Goal: Task Accomplishment & Management: Complete application form

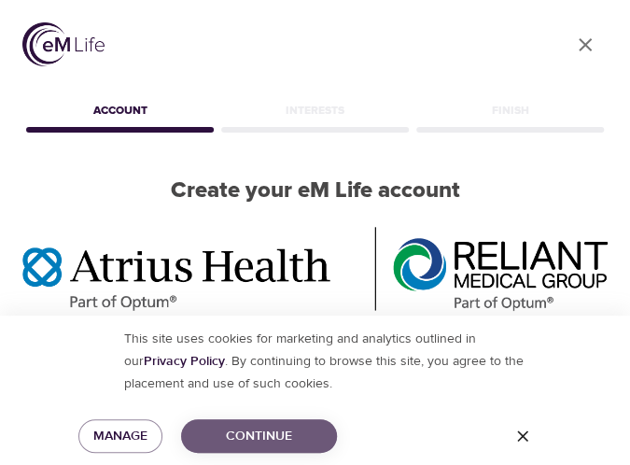
click at [246, 438] on span "Continue" at bounding box center [259, 436] width 126 height 23
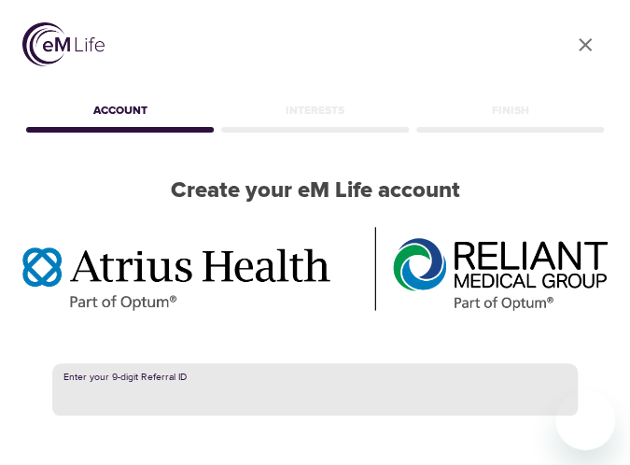
click at [237, 405] on input "text" at bounding box center [315, 389] width 526 height 52
paste input "383677725"
type input "383677725"
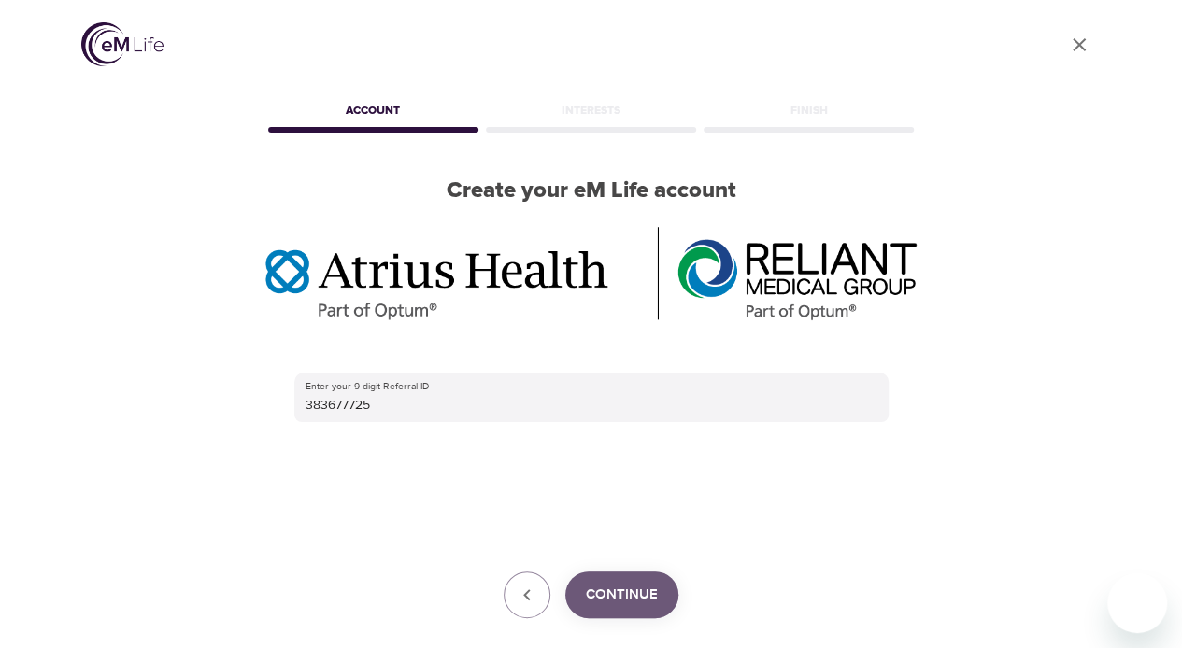
click at [603, 464] on span "Continue" at bounding box center [622, 595] width 72 height 24
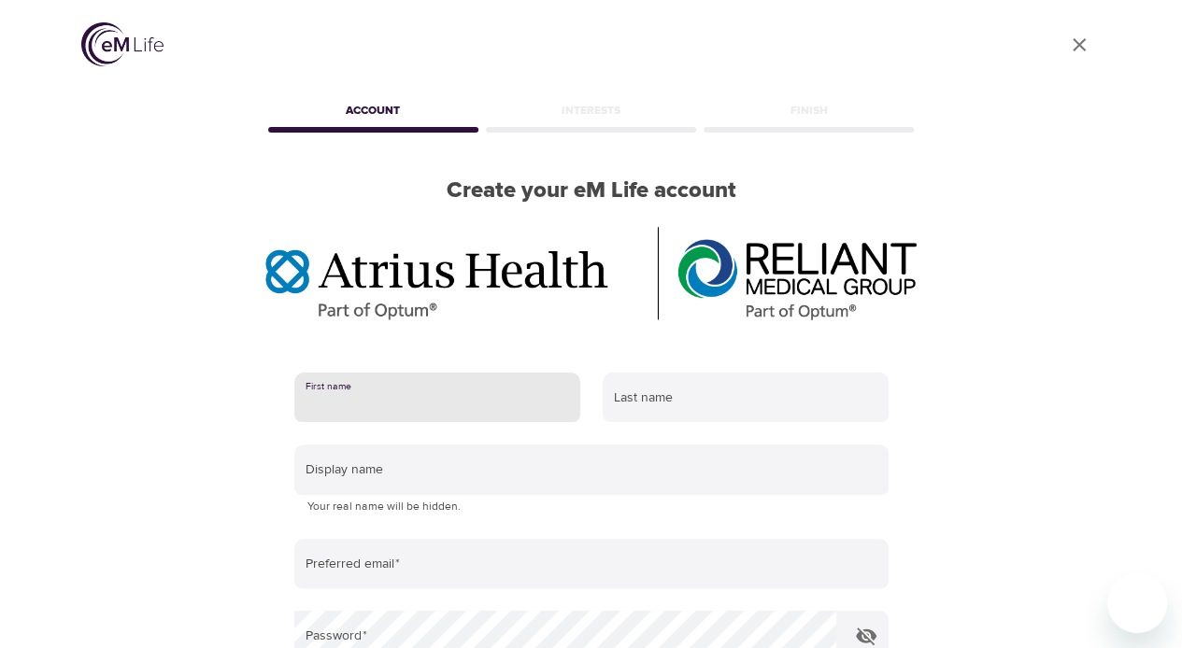
click at [493, 387] on input "text" at bounding box center [437, 398] width 286 height 50
type input "[PERSON_NAME]"
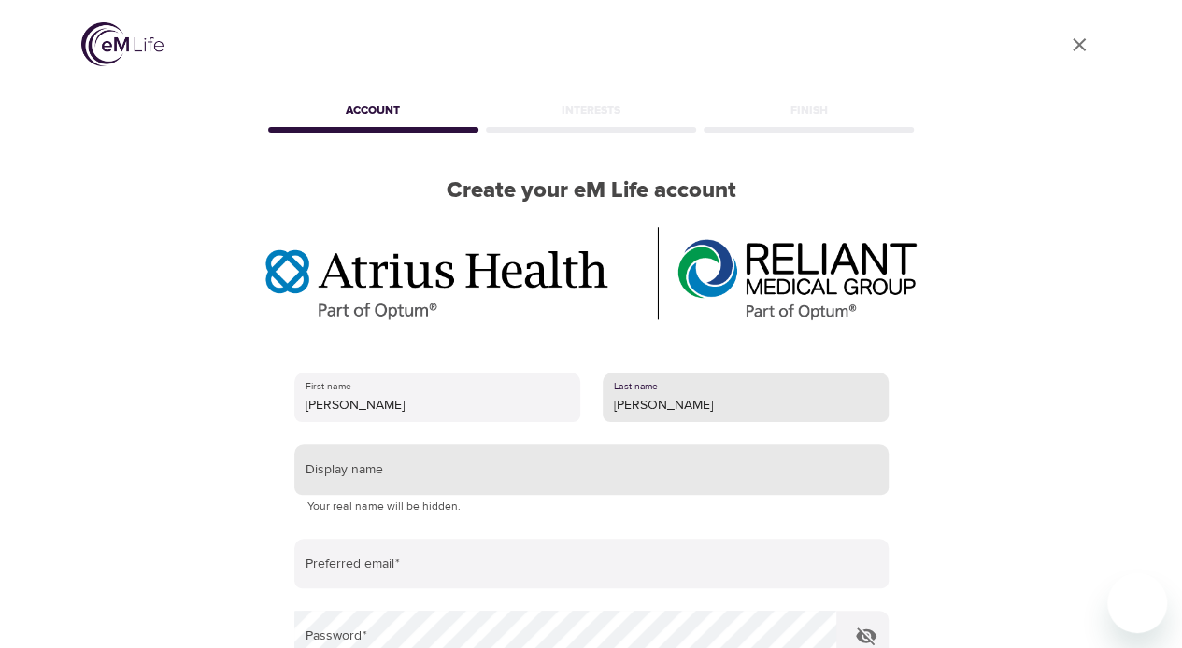
type input "[PERSON_NAME]"
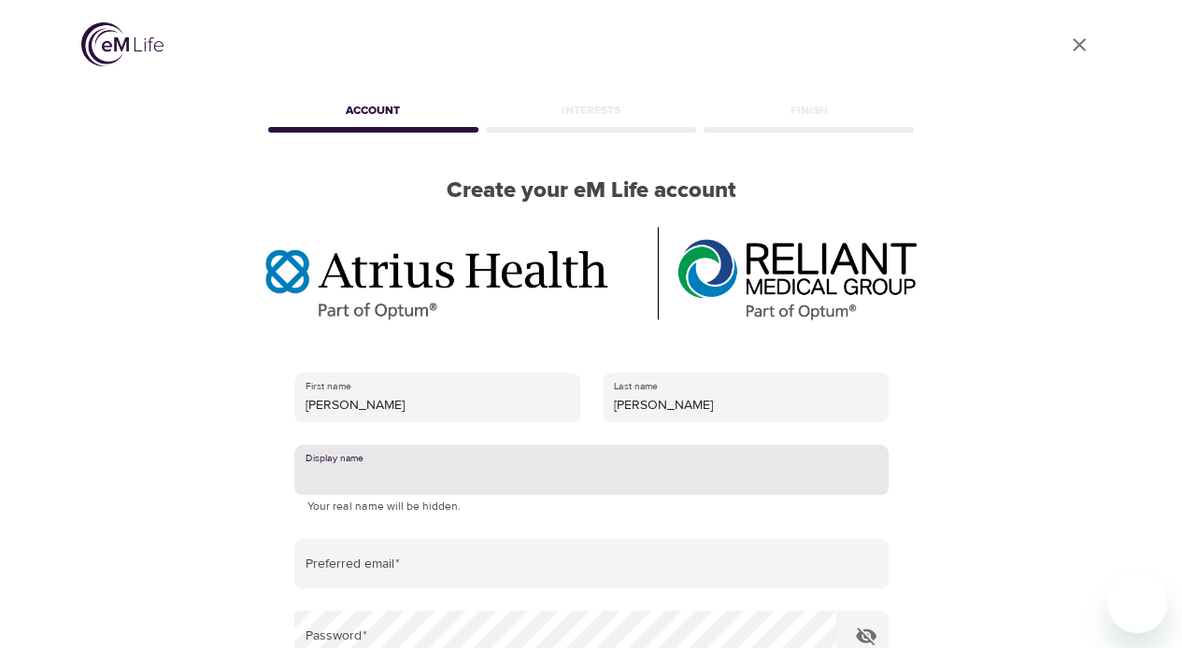
click at [427, 464] on input "text" at bounding box center [591, 470] width 594 height 50
type input "Me"
click at [501, 464] on input "Me" at bounding box center [591, 470] width 594 height 50
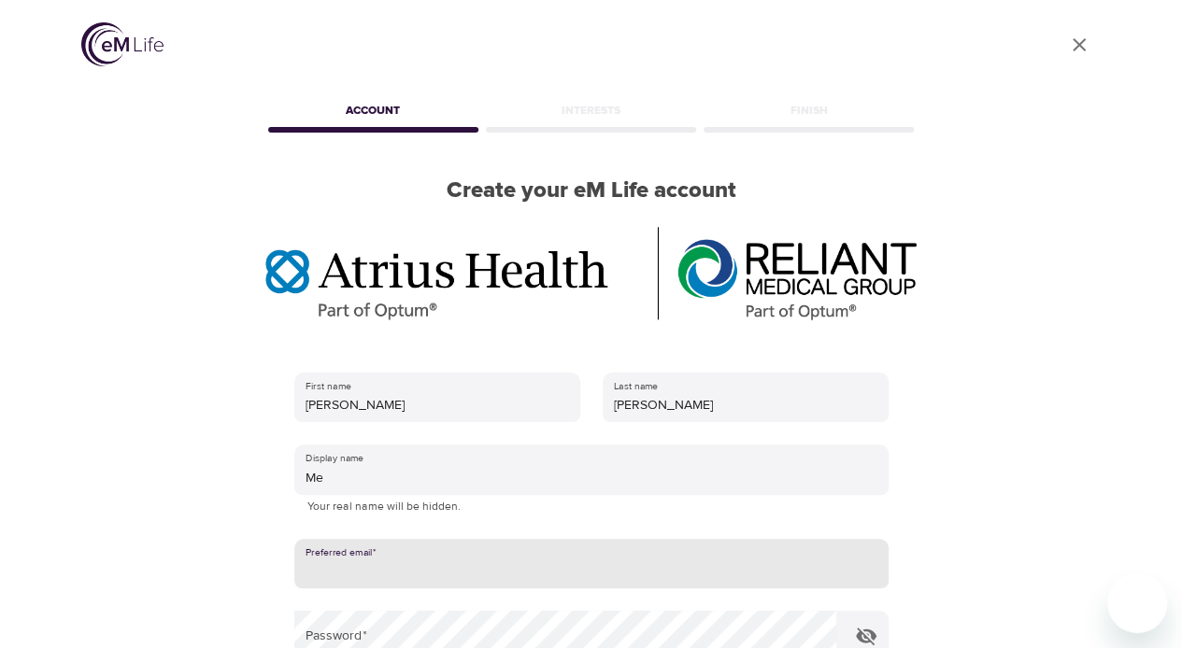
click at [460, 464] on input "email" at bounding box center [591, 564] width 594 height 50
type input "[EMAIL_ADDRESS][DOMAIN_NAME]"
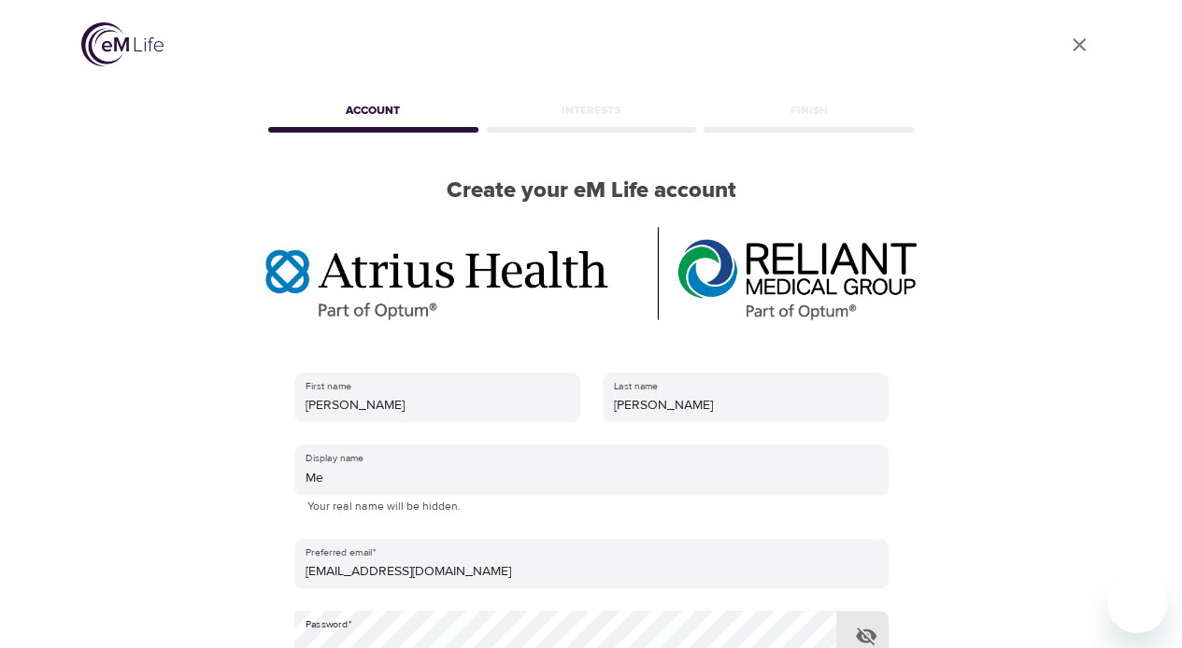
scroll to position [10, 0]
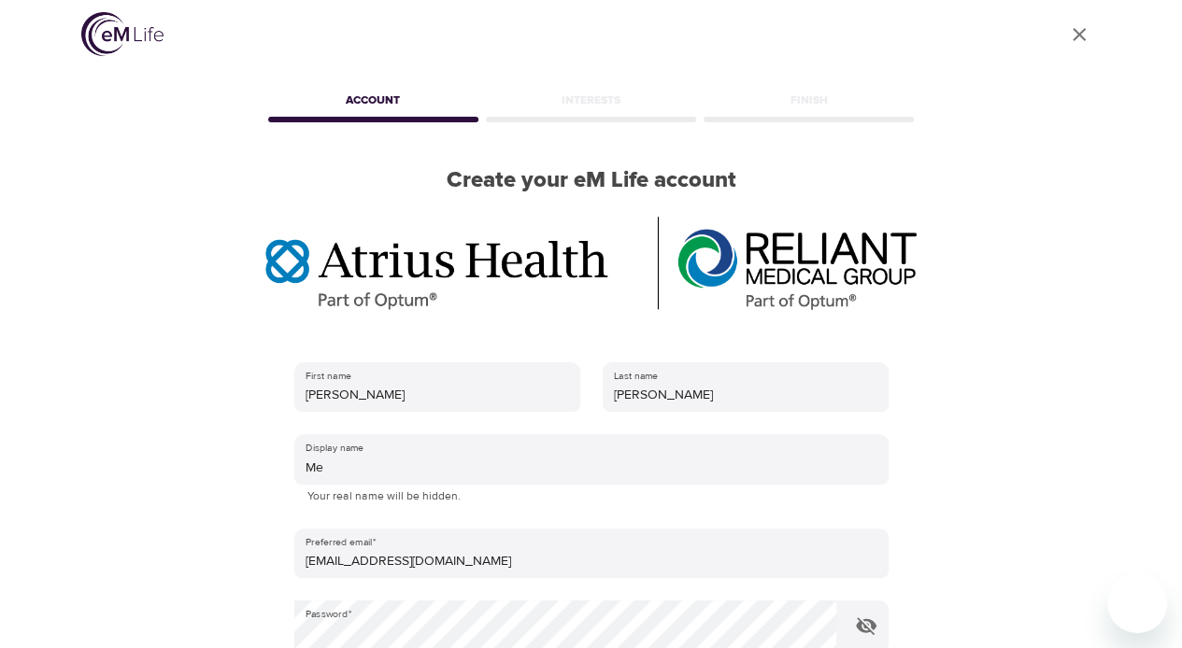
click at [630, 464] on form "First name [PERSON_NAME] Last name [PERSON_NAME] Display name Me Your real name…" at bounding box center [591, 592] width 594 height 482
click at [630, 464] on icon "button" at bounding box center [866, 626] width 21 height 18
click at [630, 464] on icon "button" at bounding box center [866, 626] width 21 height 14
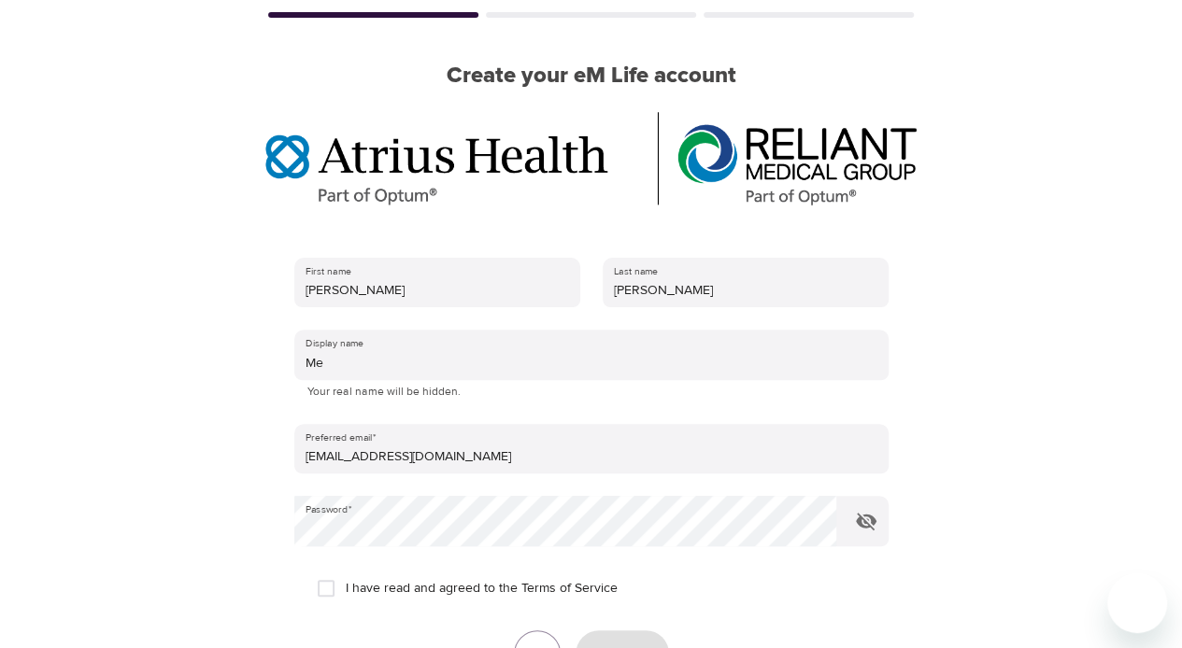
scroll to position [320, 0]
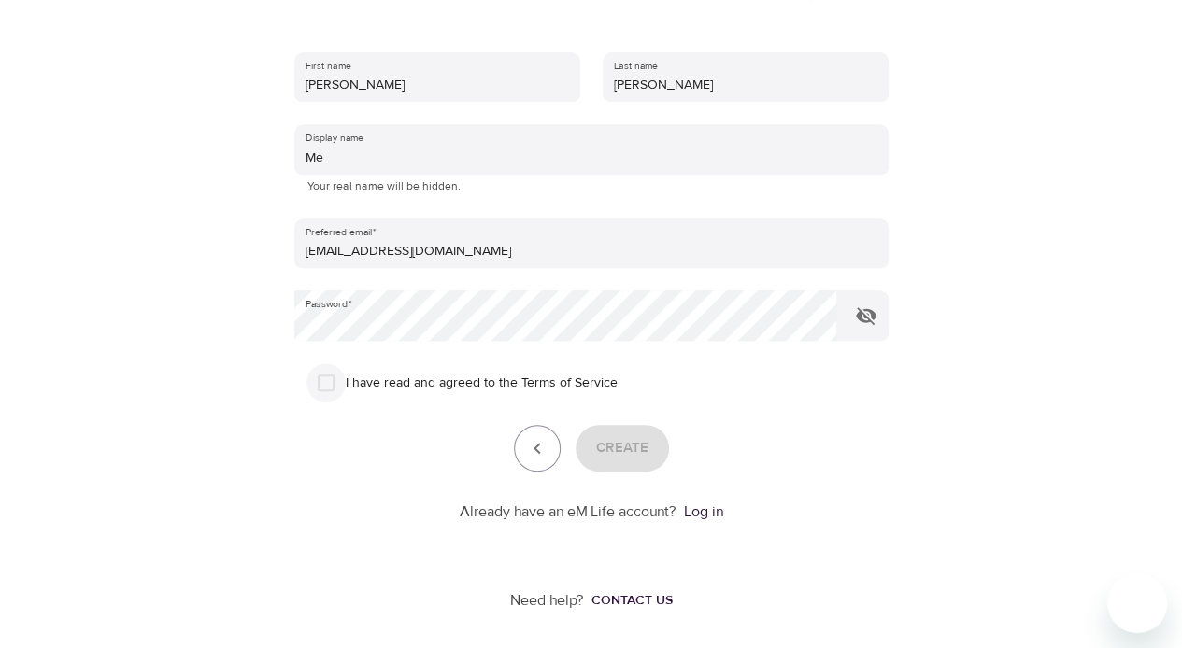
click at [339, 373] on input "I have read and agreed to the Terms of Service" at bounding box center [325, 382] width 39 height 39
checkbox input "true"
click at [630, 447] on span "Create" at bounding box center [622, 448] width 52 height 24
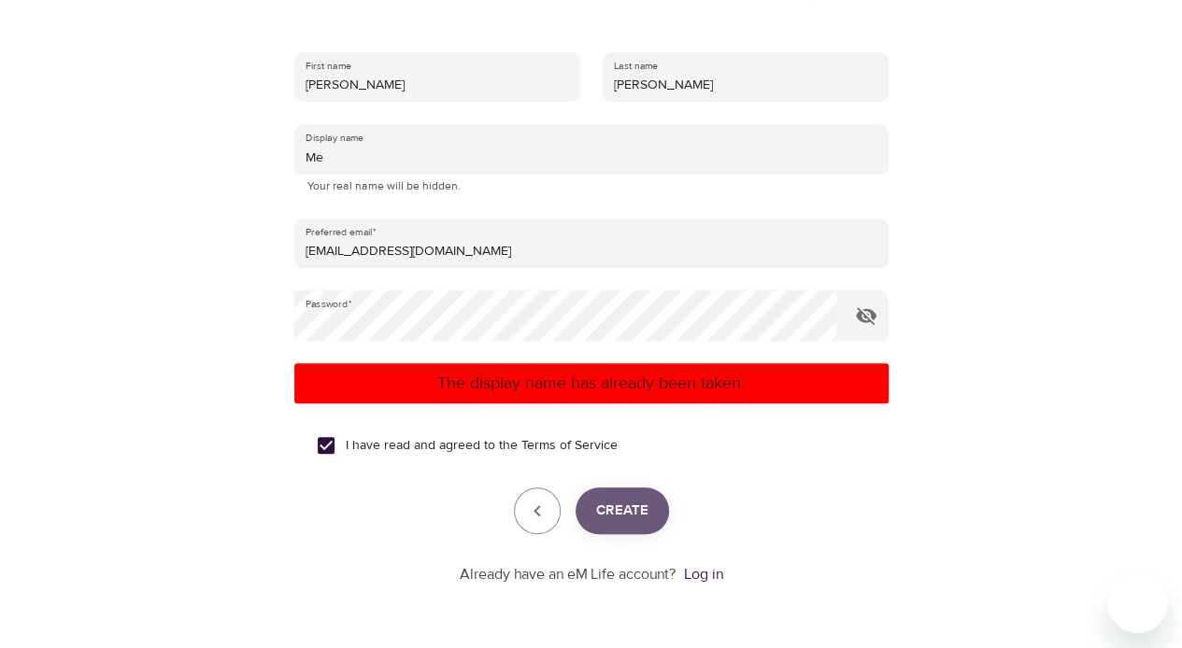
click at [630, 464] on span "Create" at bounding box center [622, 511] width 52 height 24
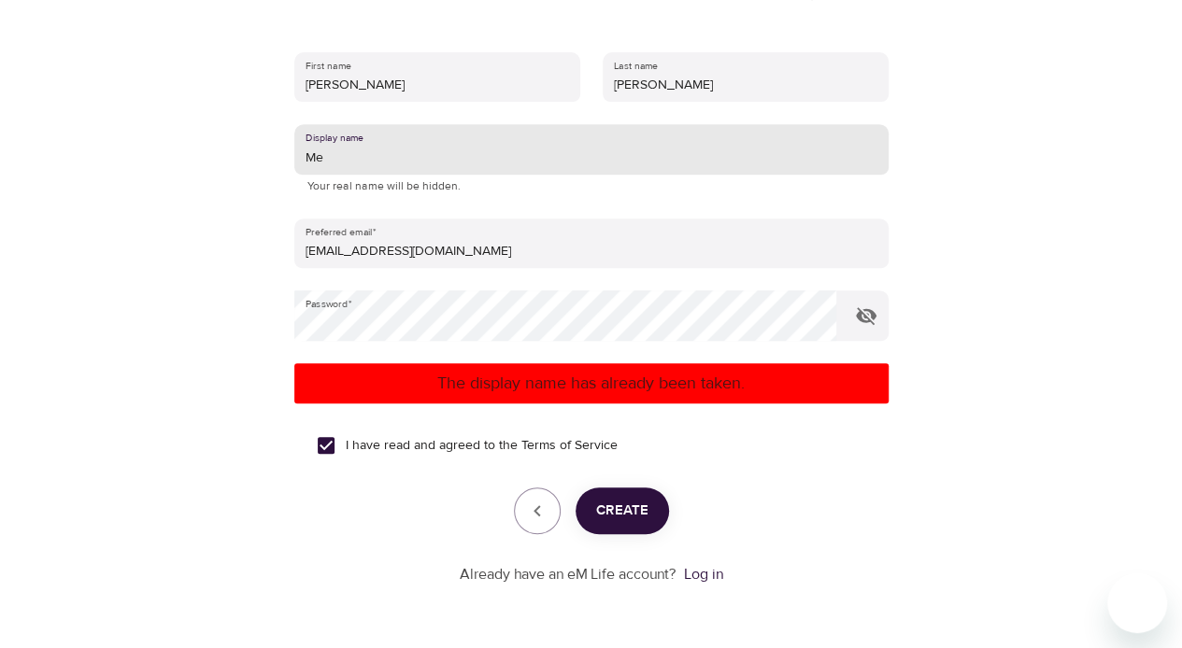
click at [392, 146] on input "Me" at bounding box center [591, 149] width 594 height 50
type input "M"
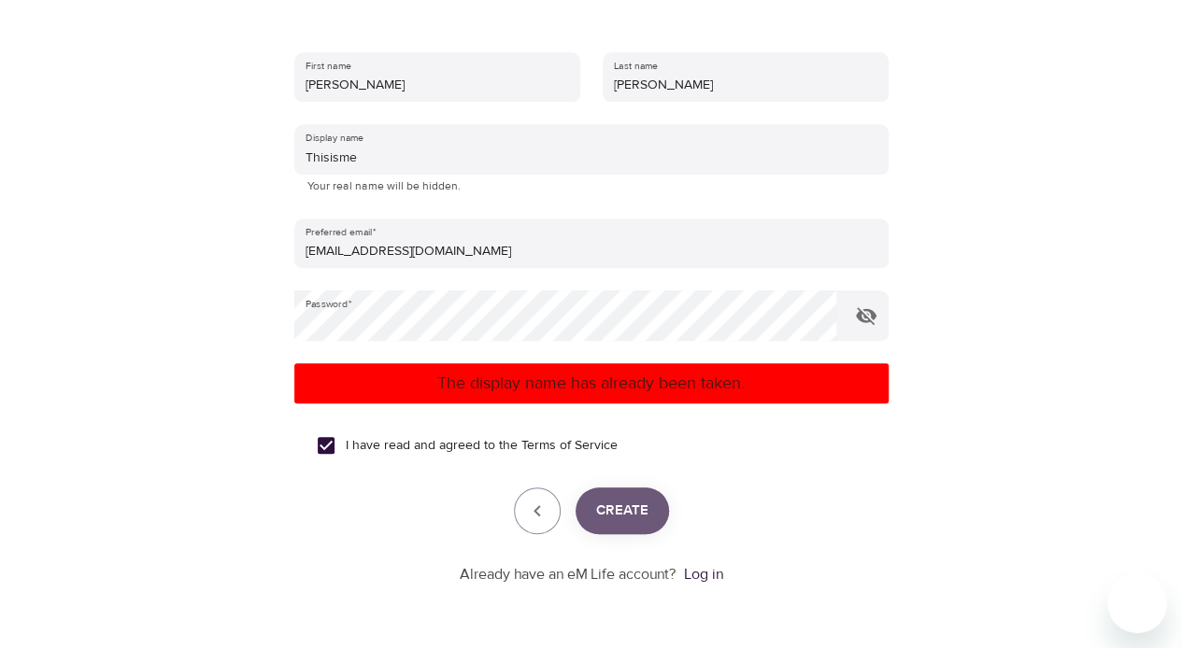
click at [620, 464] on span "Create" at bounding box center [622, 511] width 52 height 24
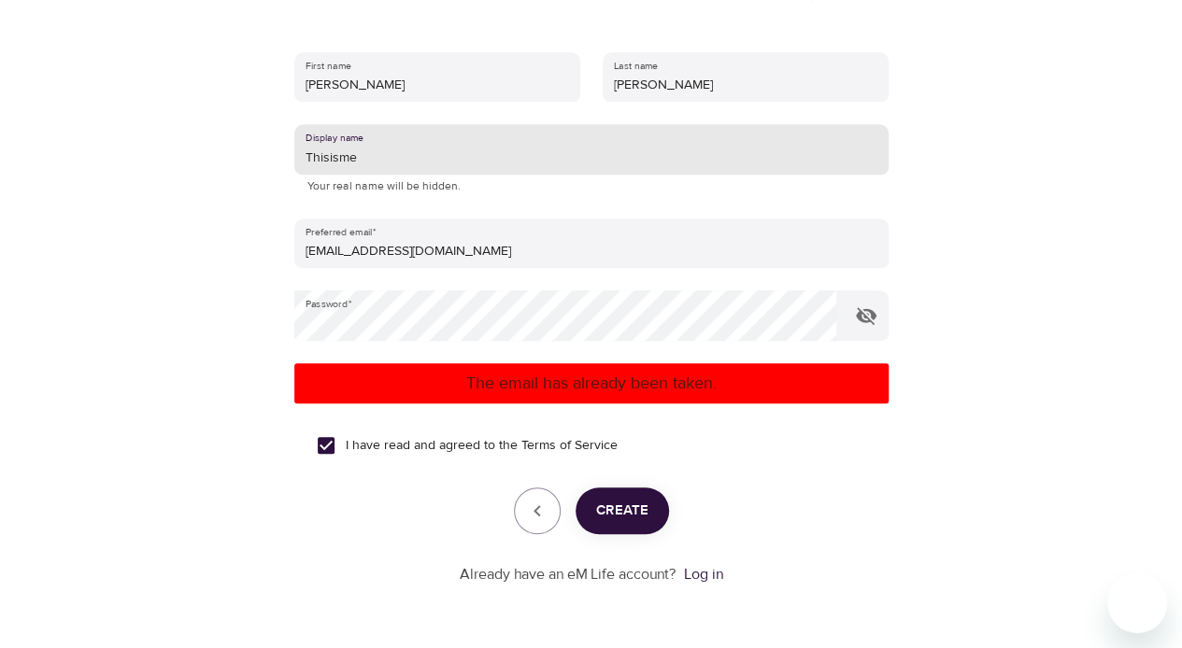
click at [434, 161] on input "Thisisme" at bounding box center [591, 149] width 594 height 50
type input "T"
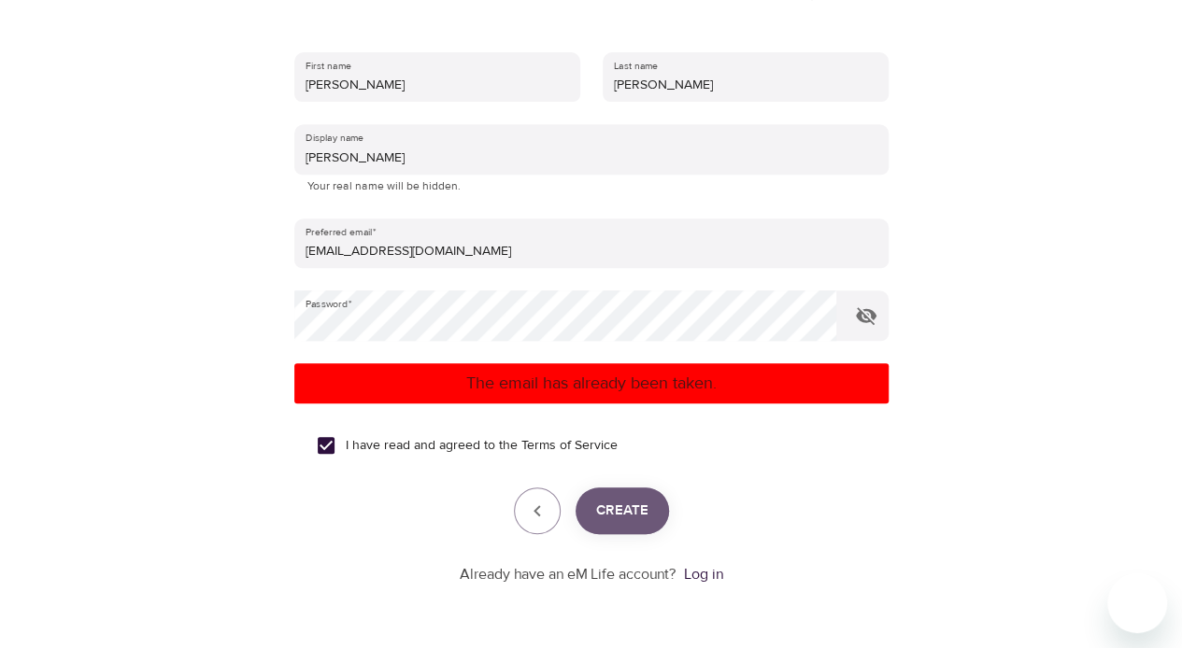
click at [630, 464] on span "Create" at bounding box center [622, 511] width 52 height 24
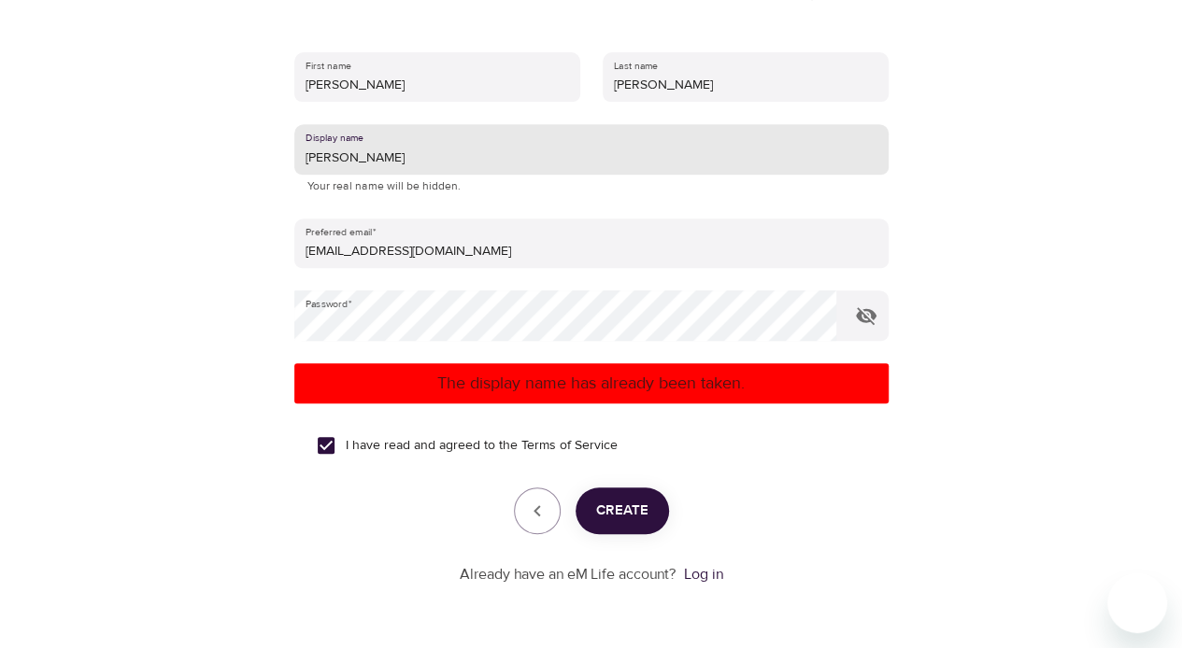
click at [554, 161] on input "[PERSON_NAME]" at bounding box center [591, 149] width 594 height 50
type input "K"
type input "Katherine007"
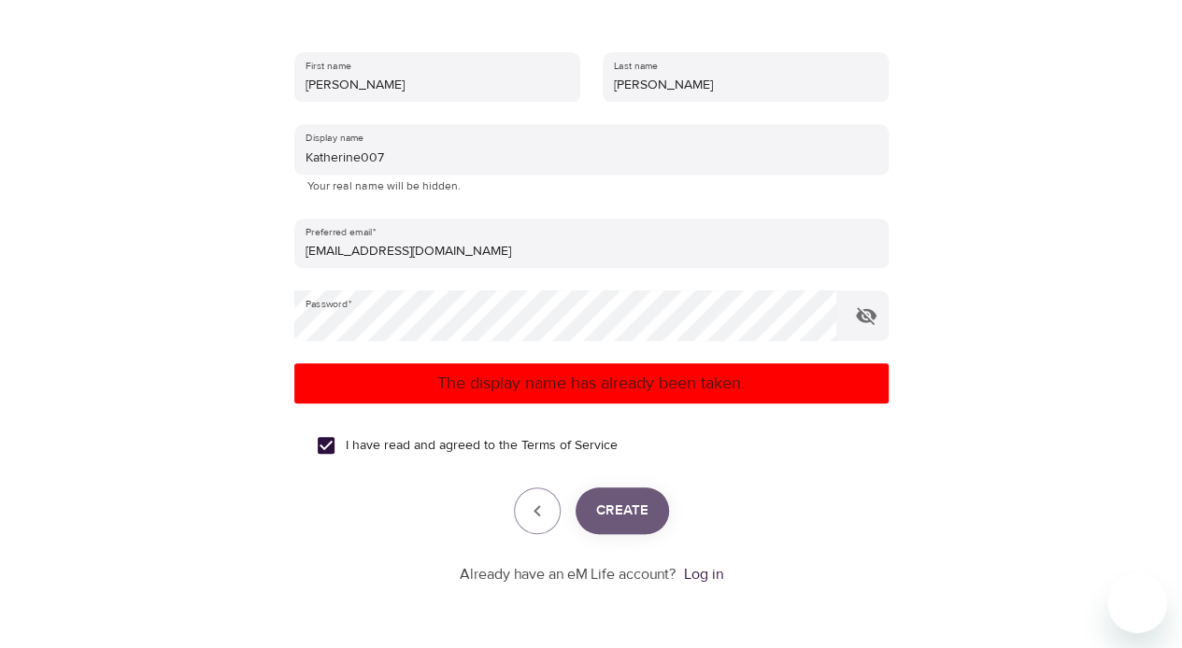
click at [630, 464] on span "Create" at bounding box center [622, 511] width 52 height 24
